Goal: Navigation & Orientation: Find specific page/section

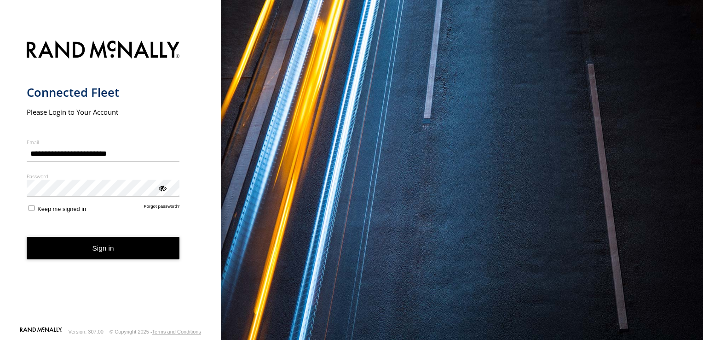
type input "**********"
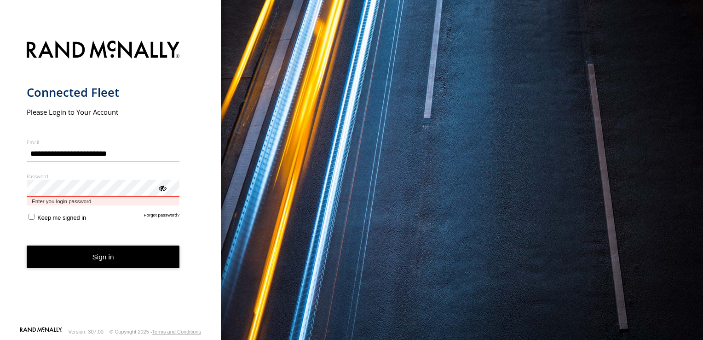
click at [27, 245] on button "Sign in" at bounding box center [103, 256] width 153 height 23
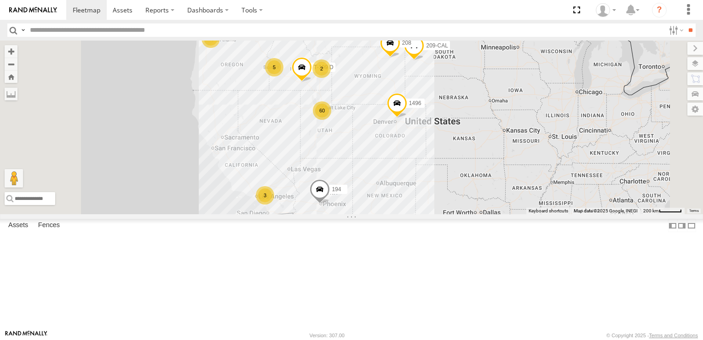
click at [0, 0] on span at bounding box center [0, 0] width 0 height 0
